Goal: Transaction & Acquisition: Purchase product/service

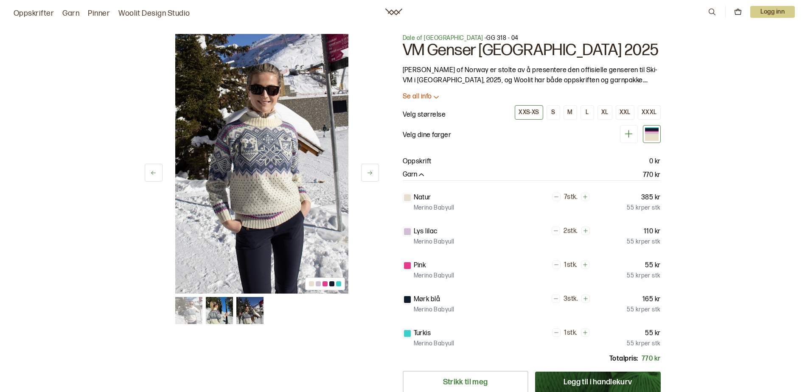
scroll to position [255, 0]
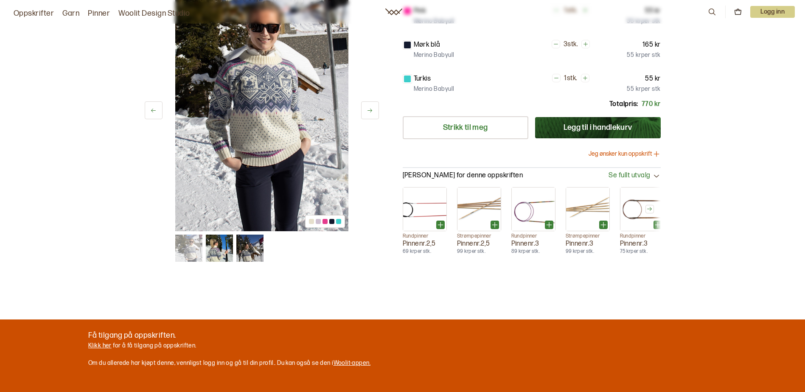
click at [628, 154] on button "Jeg ønsker kun oppskrift" at bounding box center [625, 154] width 72 height 8
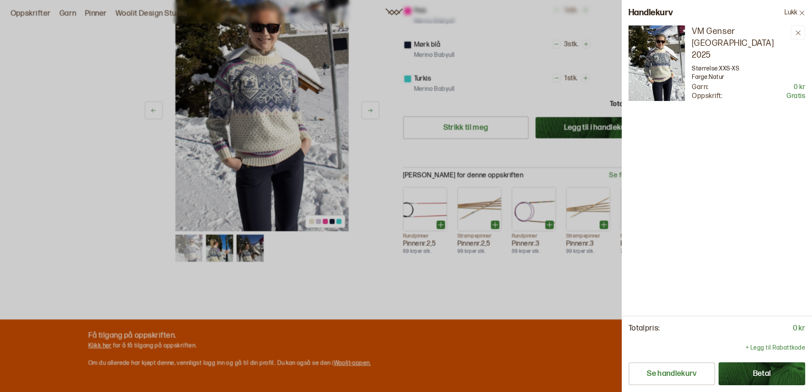
click at [786, 13] on button "Lukk" at bounding box center [794, 12] width 34 height 25
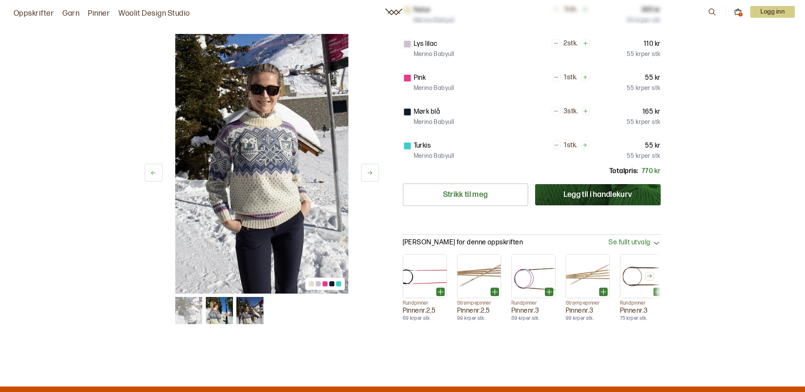
scroll to position [0, 0]
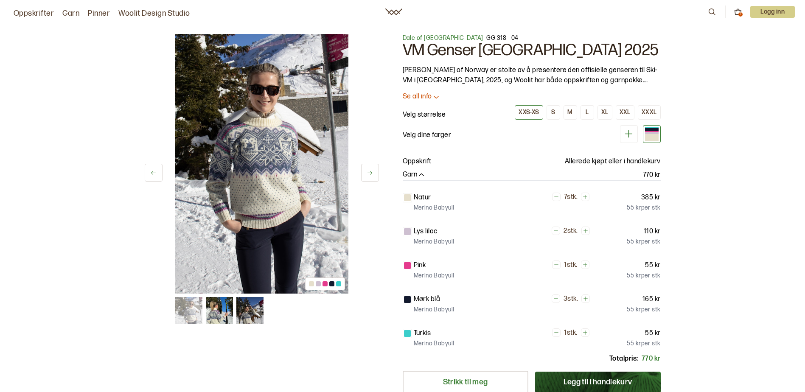
click at [372, 176] on button at bounding box center [370, 173] width 18 height 18
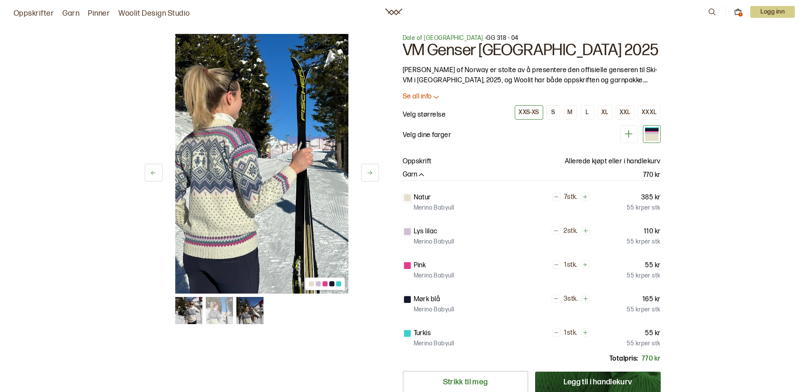
click at [647, 132] on div at bounding box center [652, 133] width 14 height 2
click at [653, 132] on div at bounding box center [652, 133] width 14 height 2
click at [653, 129] on div at bounding box center [652, 129] width 14 height 3
click at [360, 167] on div "2 av 3" at bounding box center [262, 164] width 234 height 260
click at [360, 172] on div "2 av 3" at bounding box center [262, 164] width 234 height 260
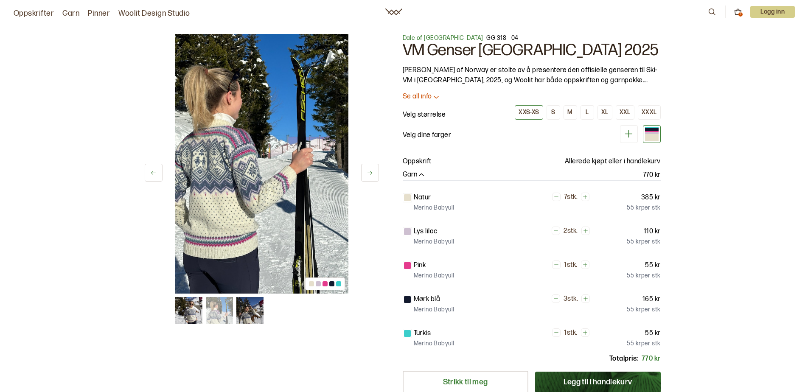
click at [361, 174] on button at bounding box center [370, 173] width 18 height 18
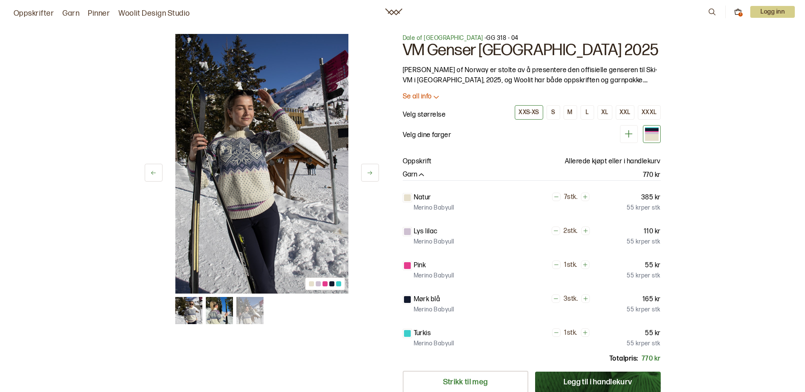
click at [361, 175] on button at bounding box center [370, 173] width 18 height 18
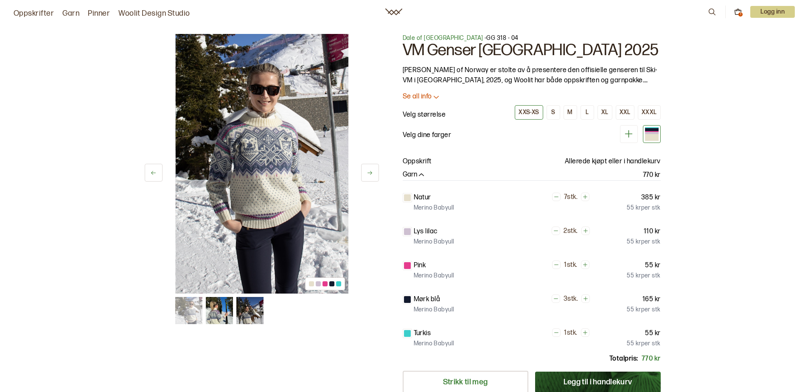
click at [361, 175] on button at bounding box center [370, 173] width 18 height 18
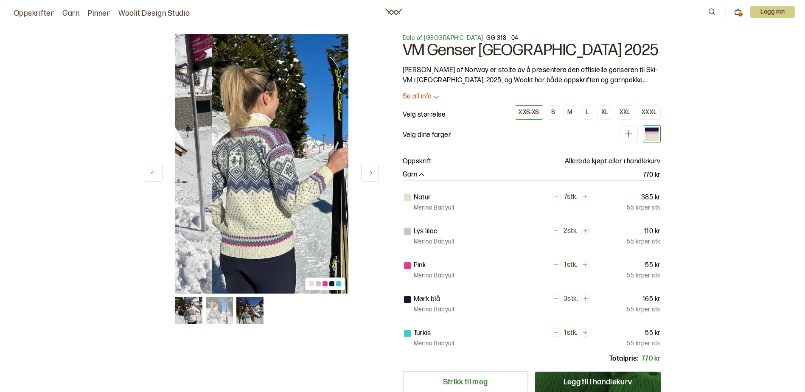
click at [361, 175] on button at bounding box center [370, 173] width 18 height 18
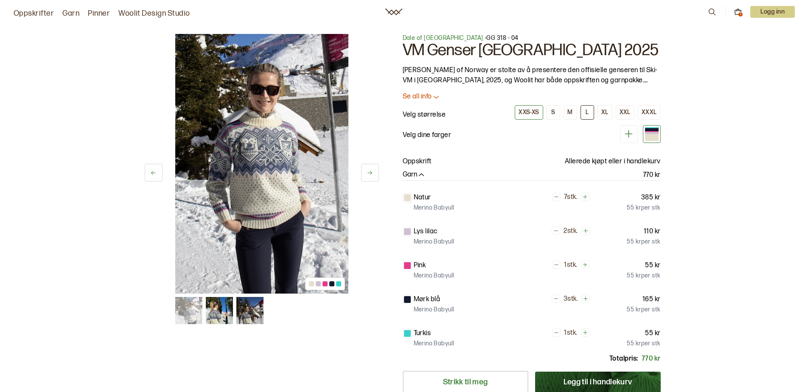
click at [592, 115] on button "L" at bounding box center [588, 112] width 14 height 14
click at [434, 101] on icon at bounding box center [436, 97] width 8 height 8
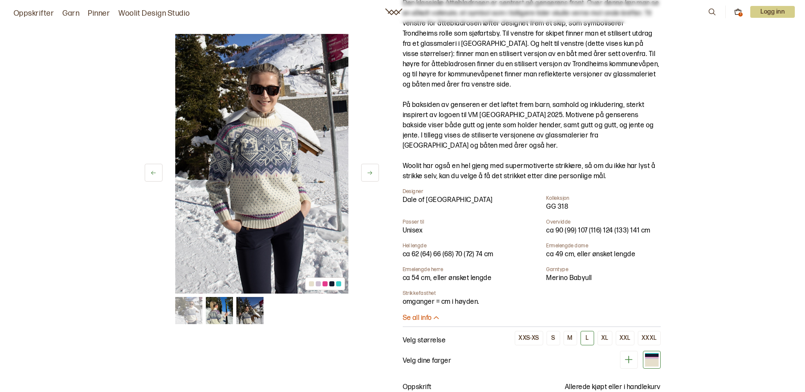
scroll to position [212, 0]
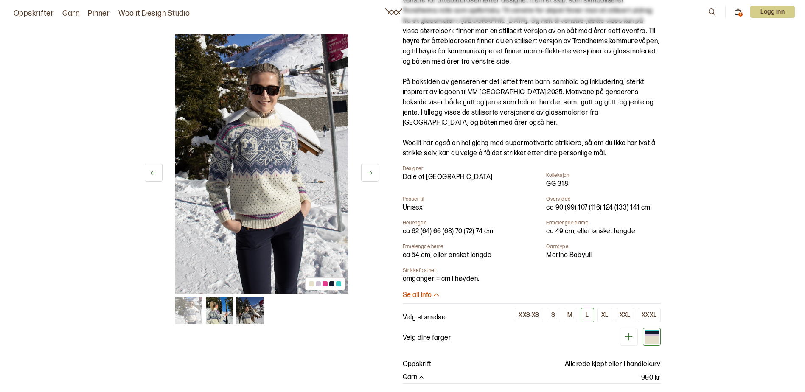
click at [424, 298] on p "Se all info" at bounding box center [417, 295] width 29 height 9
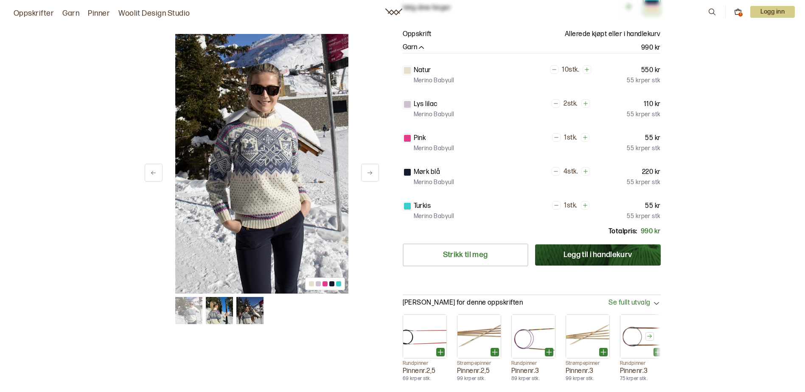
scroll to position [0, 0]
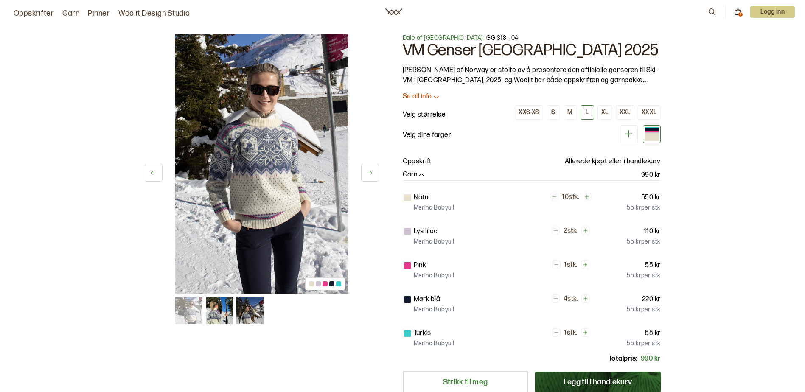
click at [626, 136] on icon at bounding box center [629, 134] width 11 height 11
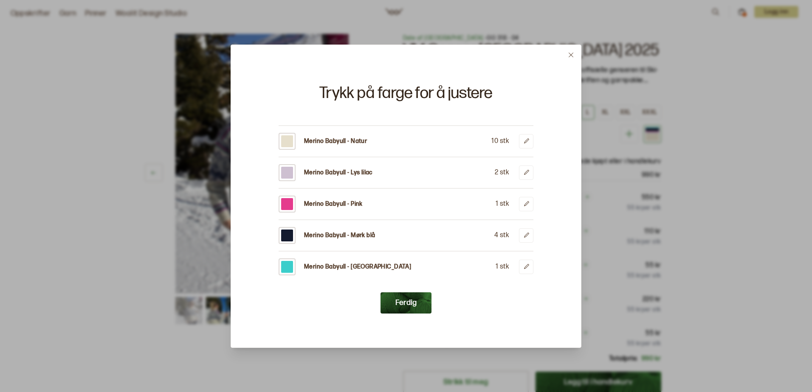
click at [572, 58] on button at bounding box center [571, 55] width 20 height 20
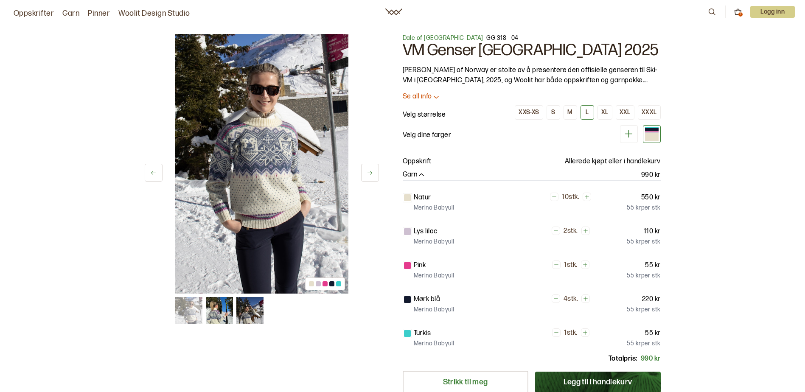
click at [647, 138] on div at bounding box center [652, 137] width 14 height 8
click at [644, 138] on div at bounding box center [652, 134] width 18 height 18
click at [426, 96] on p "Se all info" at bounding box center [417, 97] width 29 height 9
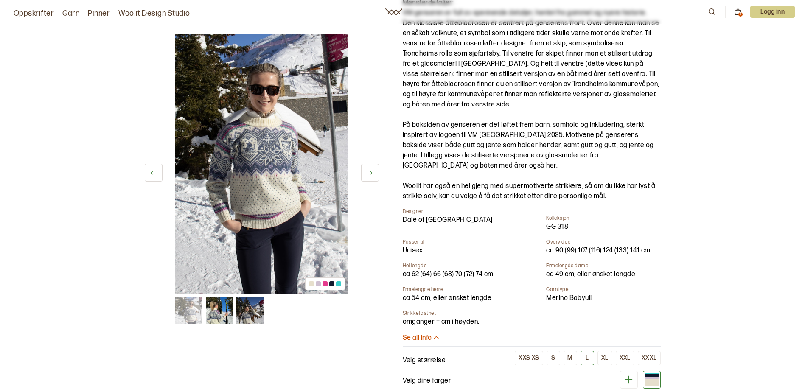
scroll to position [212, 0]
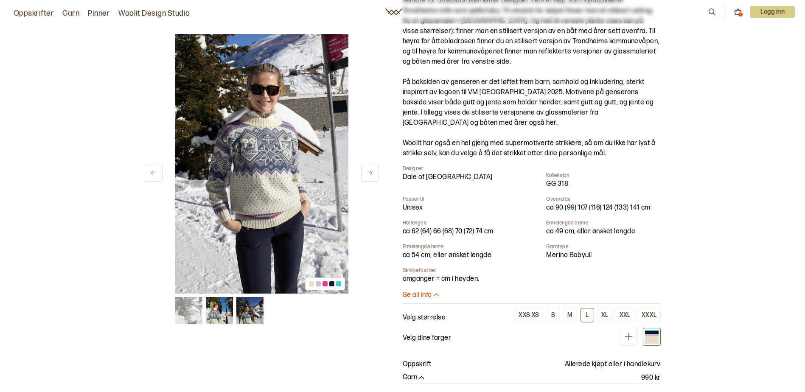
click at [423, 294] on p "Se all info" at bounding box center [417, 295] width 29 height 9
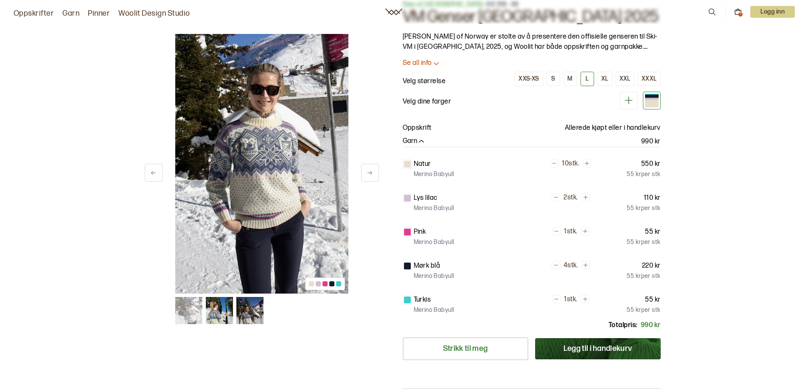
scroll to position [0, 0]
